Goal: Task Accomplishment & Management: Complete application form

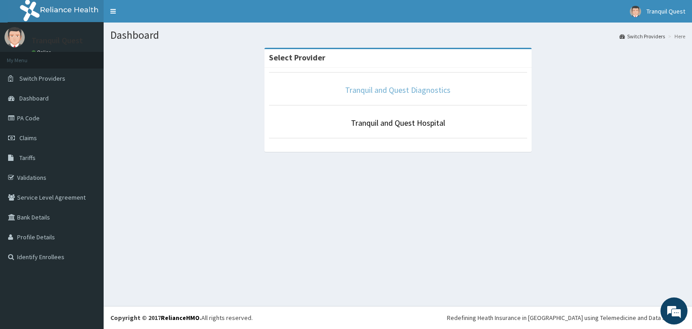
click at [359, 89] on link "Tranquil and Quest Diagnostics" at bounding box center [397, 90] width 105 height 10
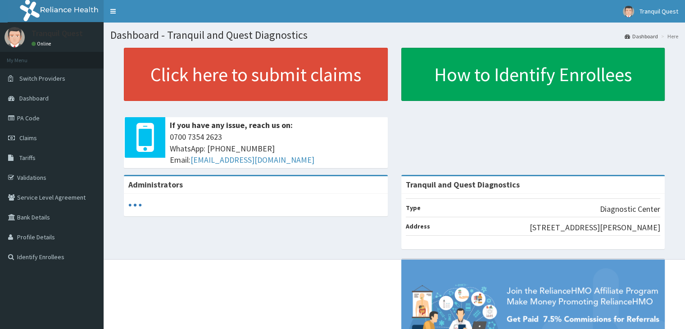
click at [28, 123] on link "PA Code" at bounding box center [52, 118] width 104 height 20
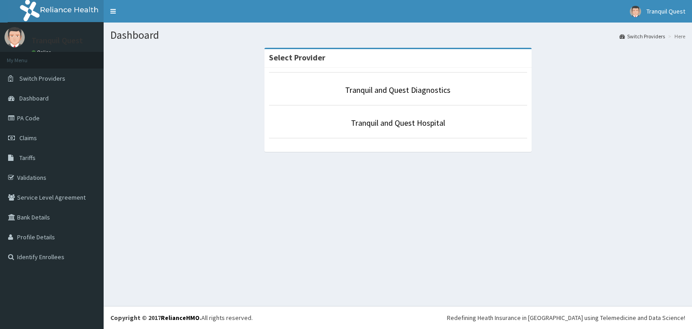
click at [416, 127] on link "Tranquil and Quest Hospital" at bounding box center [398, 123] width 94 height 10
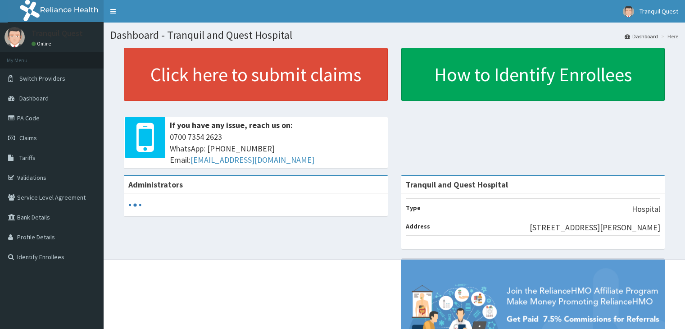
click at [27, 119] on link "PA Code" at bounding box center [52, 118] width 104 height 20
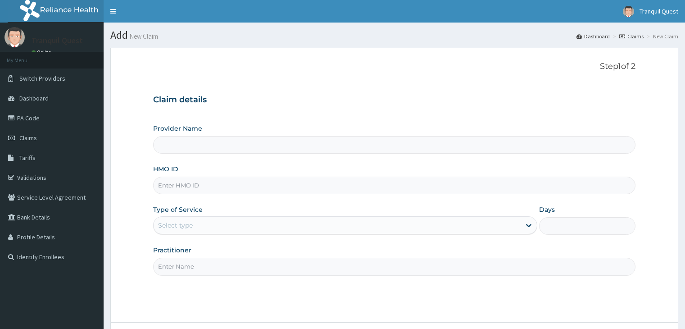
drag, startPoint x: 0, startPoint y: 0, endPoint x: 186, endPoint y: 179, distance: 258.1
click at [186, 179] on input "HMO ID" at bounding box center [394, 186] width 482 height 18
type input "ETD"
type input "Tranquil and Quest Hospital"
type input "ETD/10021/A"
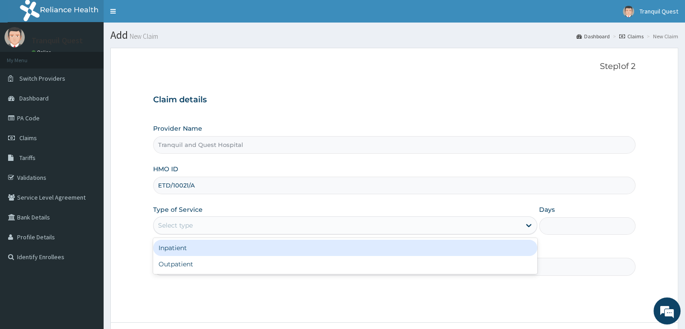
drag, startPoint x: 187, startPoint y: 231, endPoint x: 185, endPoint y: 238, distance: 8.0
click at [187, 232] on div "Select type" at bounding box center [345, 225] width 384 height 18
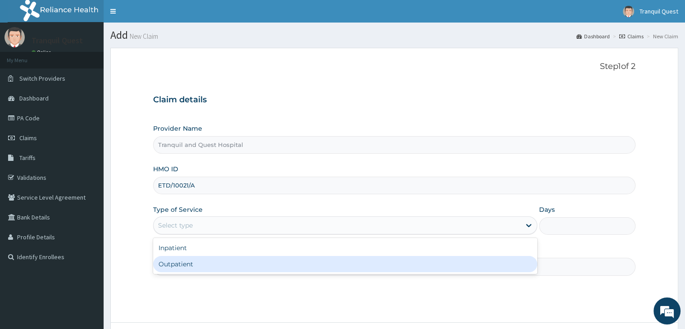
click at [180, 260] on div "Outpatient" at bounding box center [345, 264] width 384 height 16
type input "1"
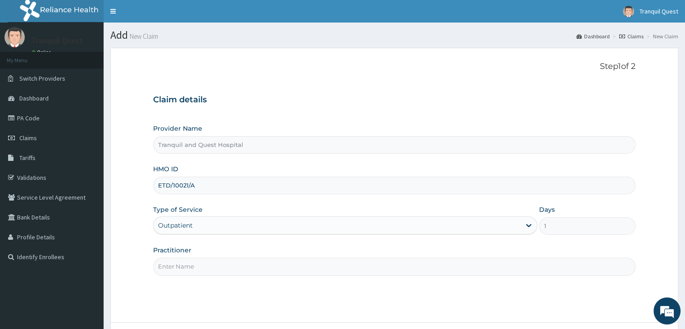
drag, startPoint x: 180, startPoint y: 269, endPoint x: 180, endPoint y: 274, distance: 5.4
click at [180, 269] on input "Practitioner" at bounding box center [394, 267] width 482 height 18
type input "[PERSON_NAME] [PERSON_NAME]"
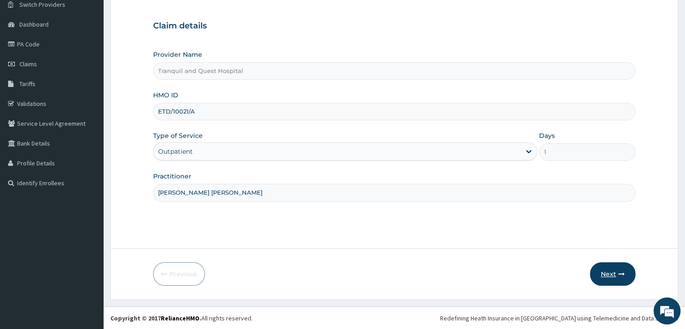
click at [597, 274] on button "Next" at bounding box center [613, 273] width 46 height 23
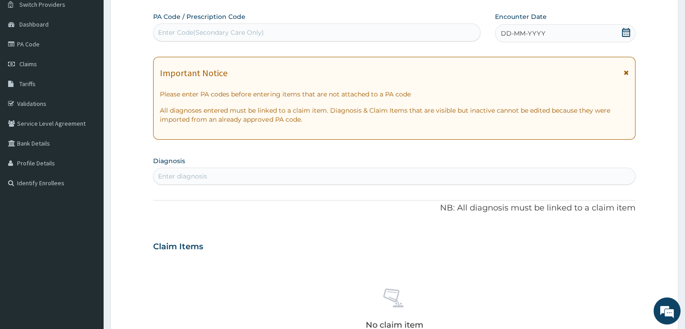
drag, startPoint x: 245, startPoint y: 25, endPoint x: 240, endPoint y: 38, distance: 13.6
click at [244, 29] on div "Enter Code(Secondary Care Only)" at bounding box center [317, 32] width 327 height 14
paste input "PA/CC0BF1"
type input "PA/CC0BF1"
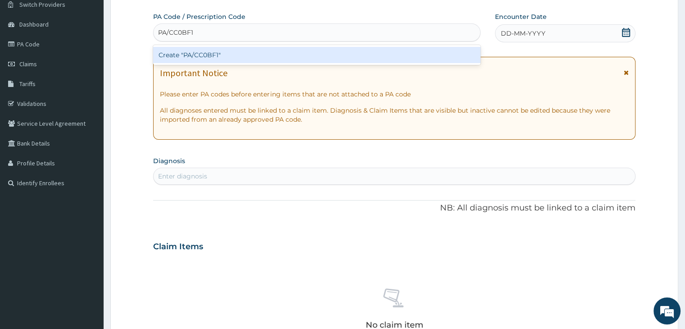
click at [223, 58] on div "Create "PA/CC0BF1"" at bounding box center [317, 55] width 328 height 16
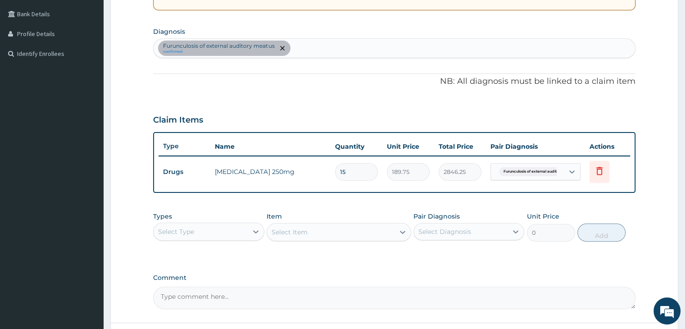
scroll to position [204, 0]
click at [476, 107] on div "Claim Items" at bounding box center [394, 117] width 482 height 23
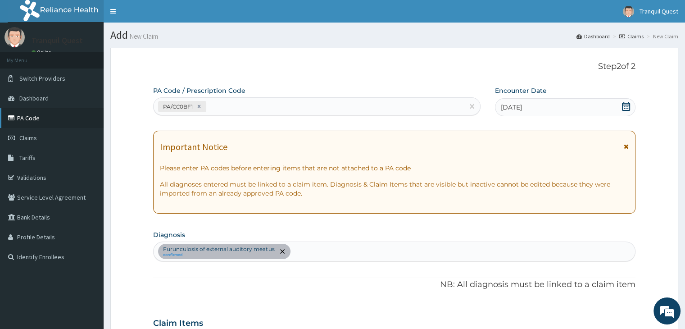
click at [24, 118] on link "PA Code" at bounding box center [52, 118] width 104 height 20
